Goal: Communication & Community: Connect with others

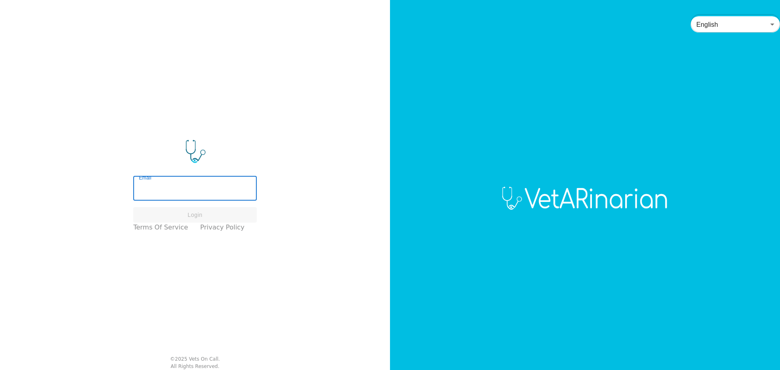
click at [179, 186] on input "Email" at bounding box center [194, 189] width 123 height 23
click at [187, 186] on input "Email" at bounding box center [194, 189] width 123 height 23
type input "[EMAIL_ADDRESS][DOMAIN_NAME]"
click at [196, 212] on button "Login" at bounding box center [194, 215] width 123 height 16
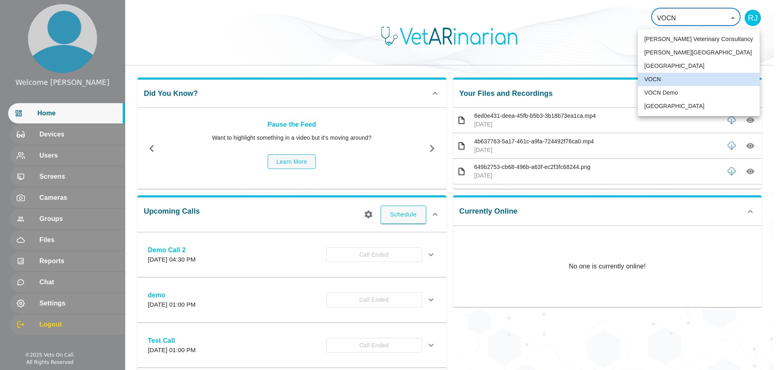
click at [676, 17] on body "Welcome [PERSON_NAME] Home Devices Users Screens Cameras Groups Files Reports C…" at bounding box center [390, 257] width 780 height 514
click at [656, 91] on li "VOCN Demo" at bounding box center [698, 92] width 122 height 13
type input "158"
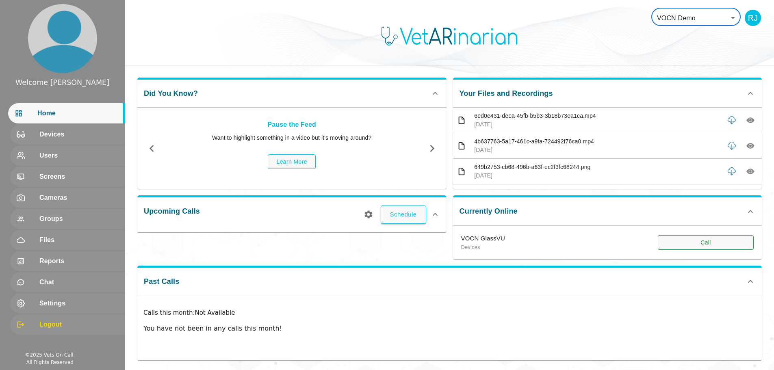
click at [683, 243] on button "Call" at bounding box center [705, 242] width 96 height 15
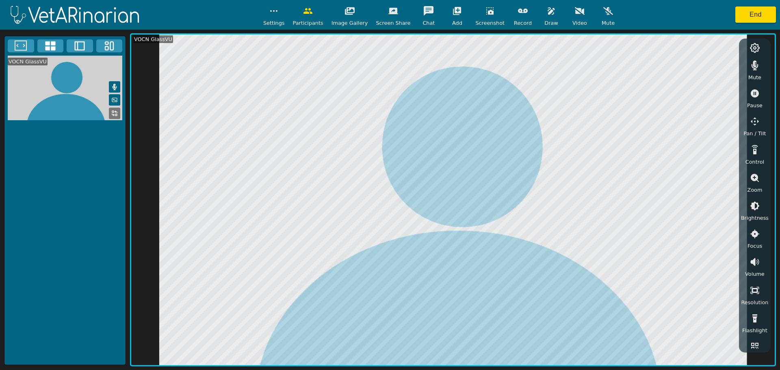
click at [750, 64] on icon "button" at bounding box center [755, 65] width 10 height 10
click at [754, 176] on icon "button" at bounding box center [754, 178] width 8 height 8
click at [755, 205] on icon "button" at bounding box center [755, 206] width 10 height 10
click at [754, 205] on icon "button" at bounding box center [755, 206] width 10 height 10
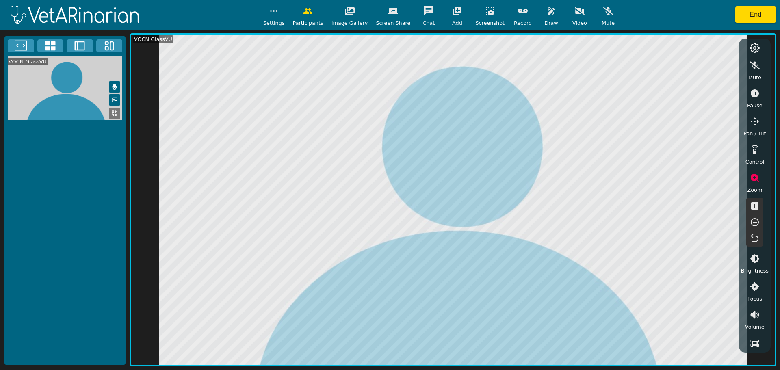
click at [547, 11] on icon "button" at bounding box center [550, 10] width 7 height 7
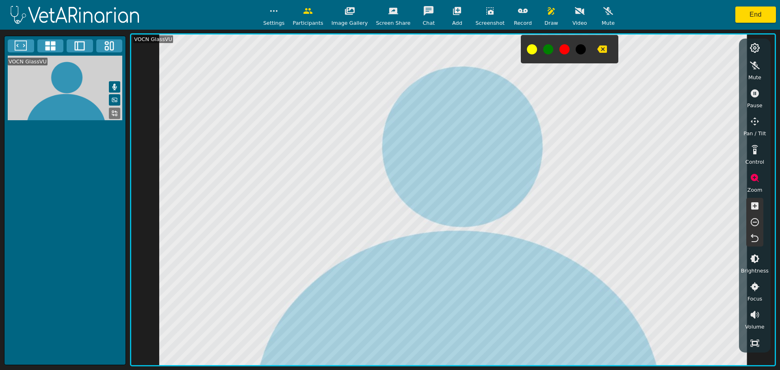
click at [559, 47] on button at bounding box center [564, 49] width 10 height 10
click at [754, 93] on icon "button" at bounding box center [755, 94] width 10 height 10
drag, startPoint x: 756, startPoint y: 67, endPoint x: 743, endPoint y: 68, distance: 12.2
click at [756, 68] on icon "button" at bounding box center [755, 65] width 10 height 10
click at [603, 13] on icon "button" at bounding box center [608, 11] width 10 height 8
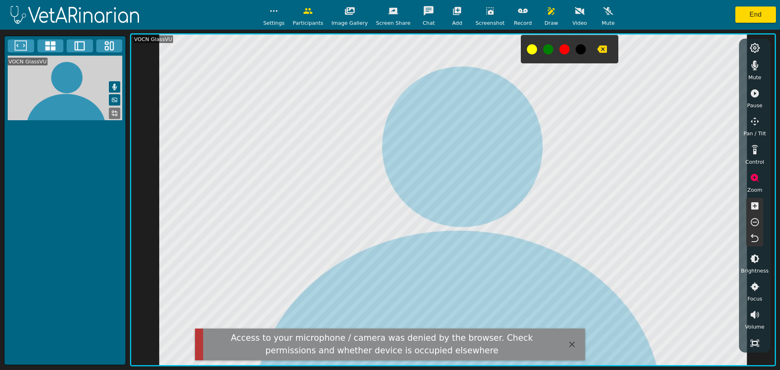
click at [603, 12] on icon "button" at bounding box center [608, 11] width 10 height 8
click at [603, 14] on icon "button" at bounding box center [608, 11] width 10 height 10
click at [597, 46] on icon "button" at bounding box center [602, 48] width 10 height 7
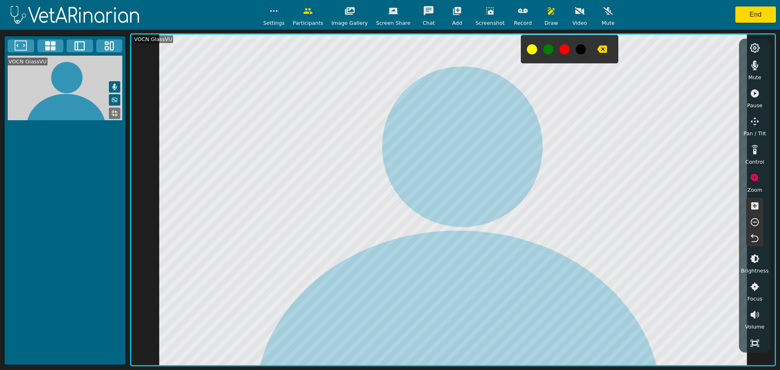
click at [603, 12] on icon "button" at bounding box center [608, 11] width 10 height 8
click at [760, 12] on button "End" at bounding box center [755, 14] width 41 height 16
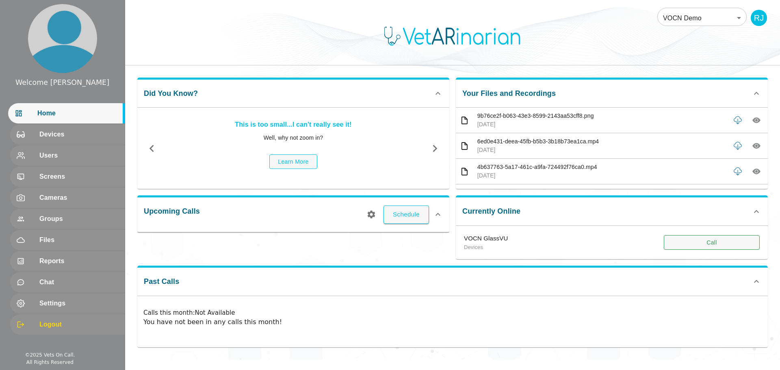
click at [698, 243] on button "Call" at bounding box center [711, 242] width 96 height 15
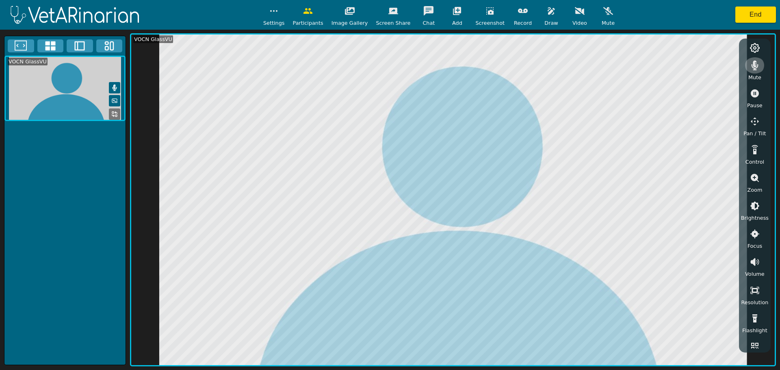
click at [752, 67] on icon "button" at bounding box center [754, 65] width 7 height 10
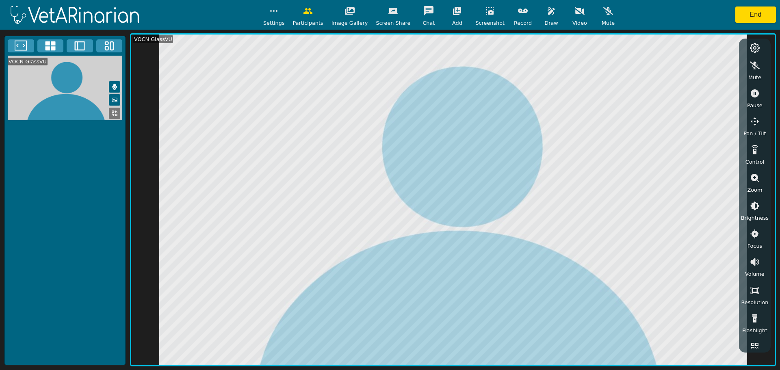
click at [754, 177] on icon "button" at bounding box center [755, 178] width 10 height 10
click at [752, 223] on icon "button" at bounding box center [755, 222] width 10 height 10
click at [755, 206] on icon "button" at bounding box center [754, 205] width 7 height 7
click at [754, 218] on icon "button" at bounding box center [755, 222] width 10 height 10
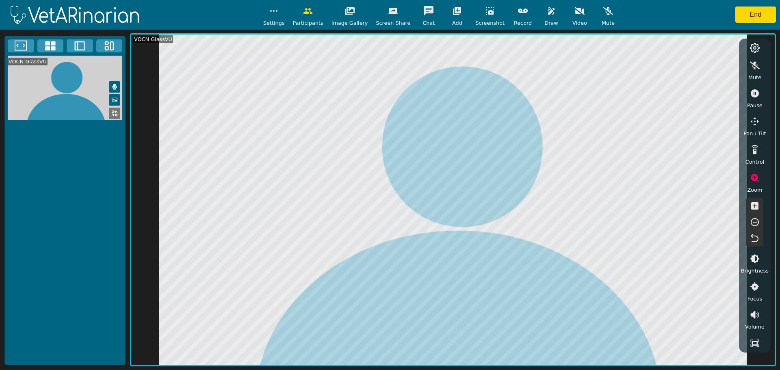
click at [753, 96] on icon "button" at bounding box center [754, 93] width 8 height 8
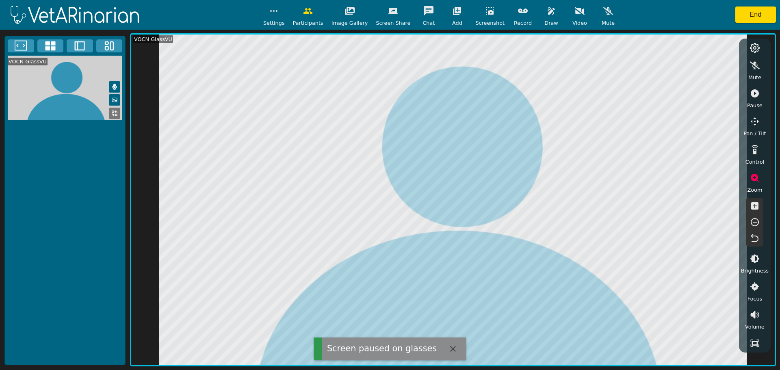
click at [752, 94] on icon "button" at bounding box center [754, 93] width 8 height 8
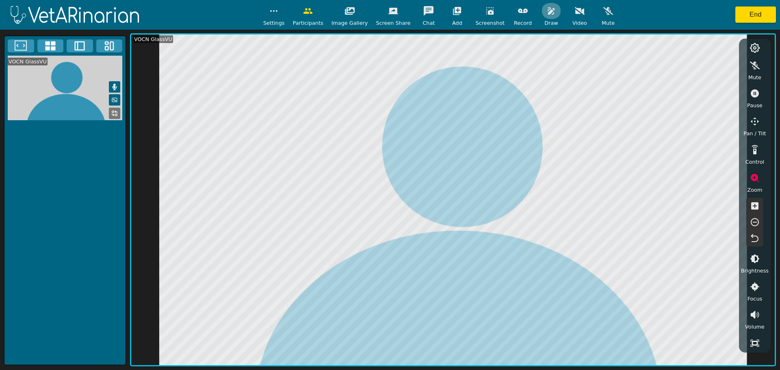
click at [541, 16] on button "button" at bounding box center [551, 11] width 20 height 16
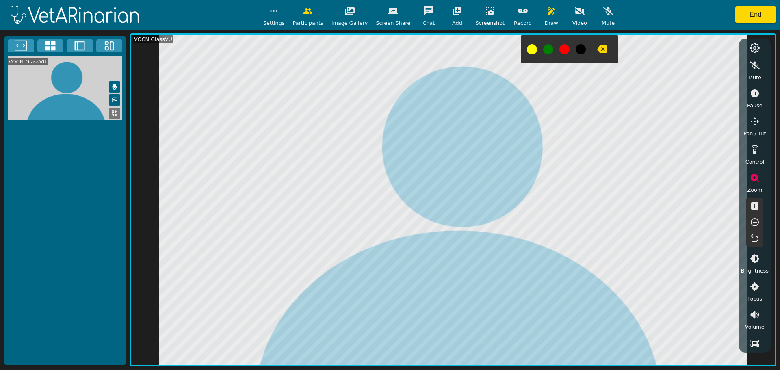
click at [753, 93] on icon "button" at bounding box center [754, 93] width 8 height 8
click at [753, 91] on icon "button" at bounding box center [754, 93] width 8 height 8
click at [754, 177] on icon "button" at bounding box center [755, 178] width 10 height 10
click at [753, 175] on icon "button" at bounding box center [754, 178] width 8 height 8
click at [754, 93] on icon "button" at bounding box center [754, 93] width 8 height 8
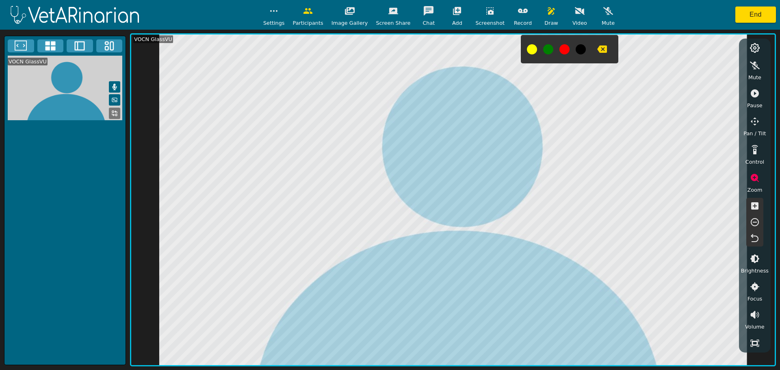
click at [559, 48] on button at bounding box center [564, 49] width 10 height 10
click at [755, 94] on icon "button" at bounding box center [755, 94] width 10 height 10
click at [754, 176] on icon "button" at bounding box center [755, 178] width 10 height 10
click at [752, 176] on icon "button" at bounding box center [754, 178] width 8 height 8
click at [754, 221] on icon "button" at bounding box center [755, 222] width 10 height 10
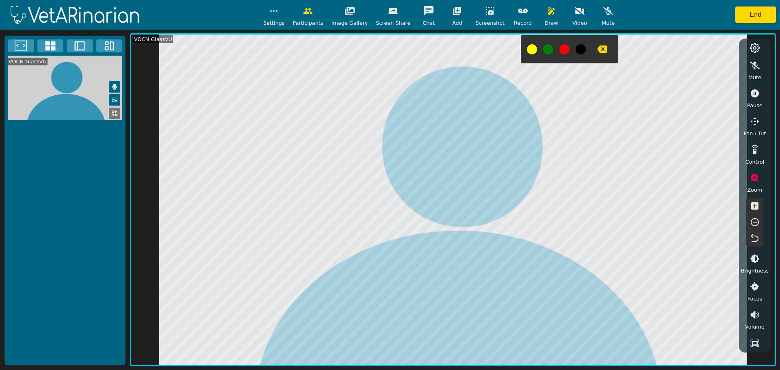
click at [756, 207] on icon "button" at bounding box center [754, 205] width 7 height 7
click at [547, 13] on icon "button" at bounding box center [550, 10] width 7 height 7
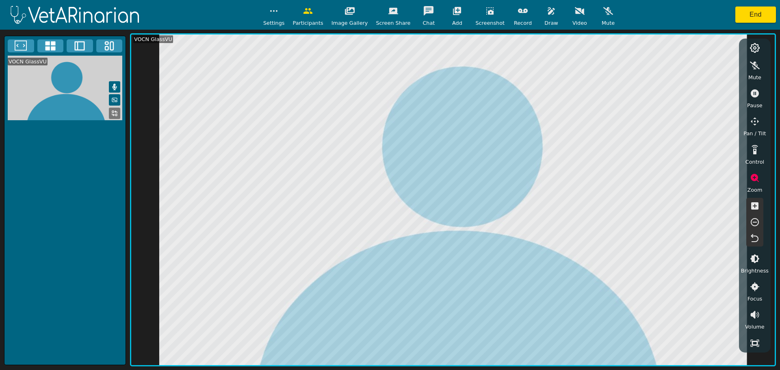
click at [547, 13] on icon "button" at bounding box center [550, 10] width 7 height 7
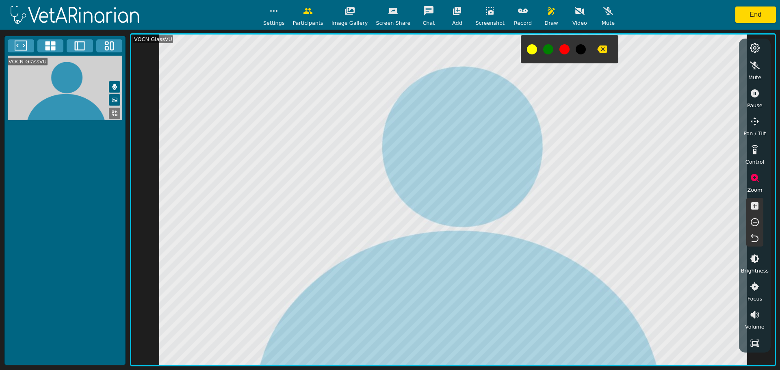
click at [597, 48] on icon "button" at bounding box center [602, 49] width 10 height 10
click at [754, 177] on icon "button" at bounding box center [755, 178] width 10 height 10
click at [753, 178] on icon "button" at bounding box center [754, 178] width 8 height 8
click at [754, 222] on icon "button" at bounding box center [754, 222] width 8 height 8
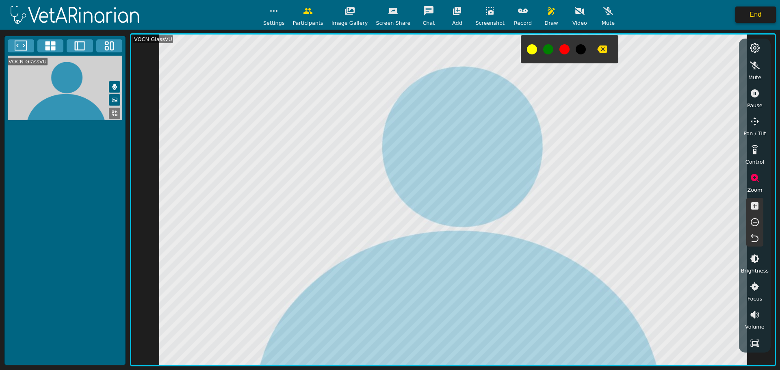
click at [754, 11] on button "End" at bounding box center [755, 14] width 41 height 16
